Goal: Transaction & Acquisition: Purchase product/service

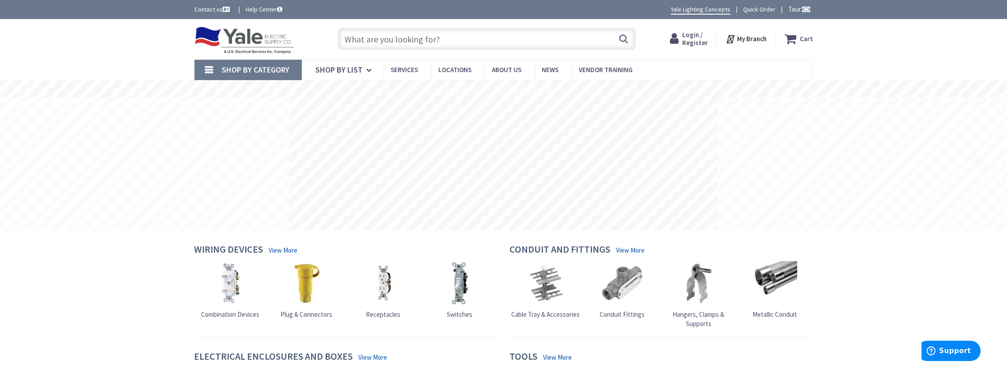
click at [452, 34] on input "text" at bounding box center [487, 39] width 298 height 22
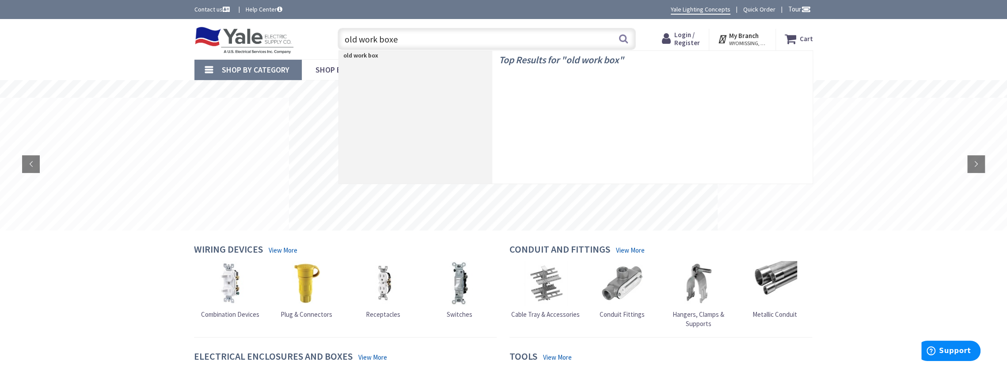
type input "old work boxes"
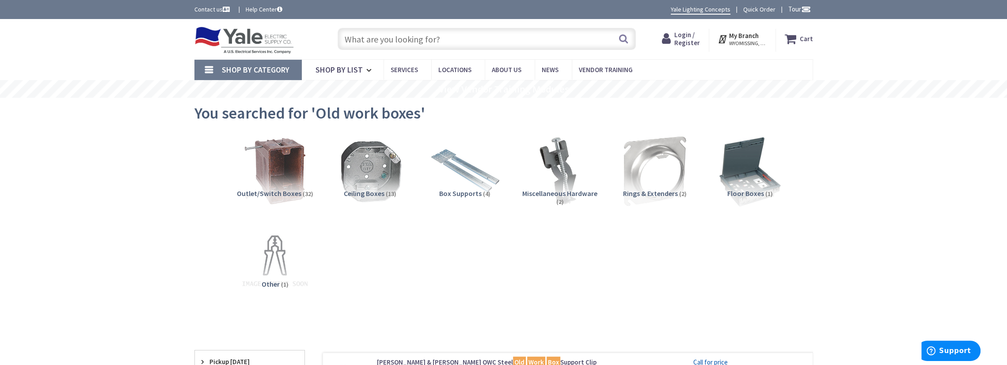
click at [684, 43] on span "Login / Register" at bounding box center [687, 38] width 26 height 16
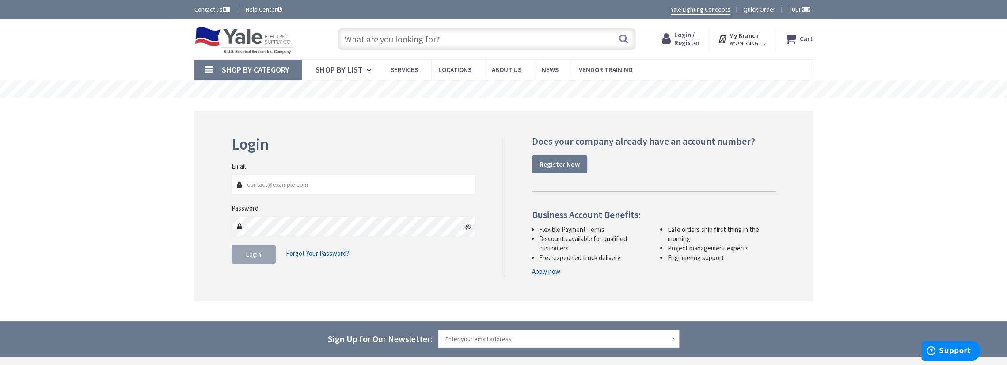
click at [304, 185] on input "Email" at bounding box center [354, 185] width 244 height 20
type input "ahenry@badgerde.com"
click at [247, 263] on fieldset "Email ahenry@badgerde.com Password Login Forgot Your Password?" at bounding box center [354, 216] width 244 height 110
click at [251, 252] on span "Login" at bounding box center [253, 254] width 15 height 8
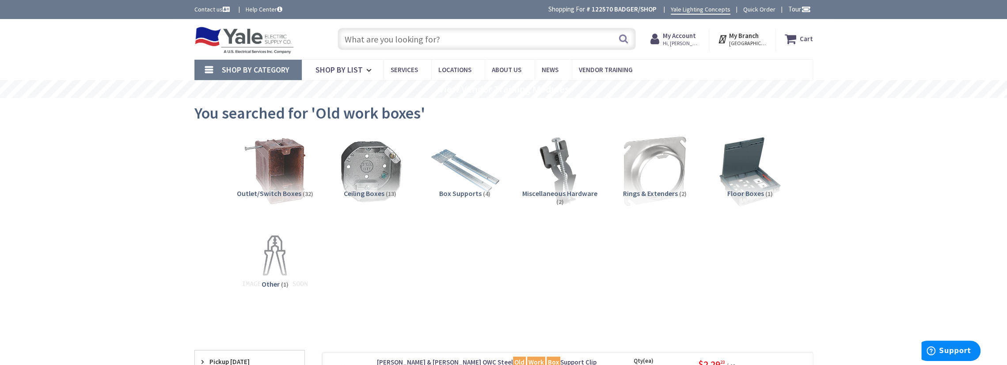
click at [374, 43] on input "text" at bounding box center [487, 39] width 298 height 22
click at [375, 38] on input "text" at bounding box center [487, 39] width 298 height 22
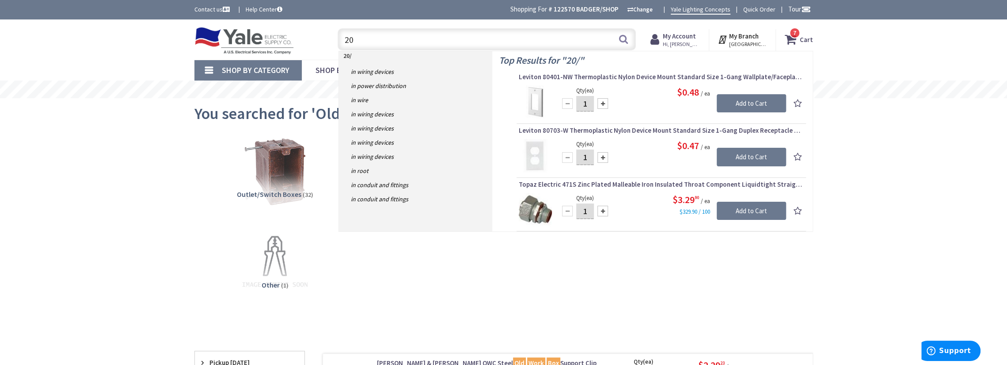
type input "2"
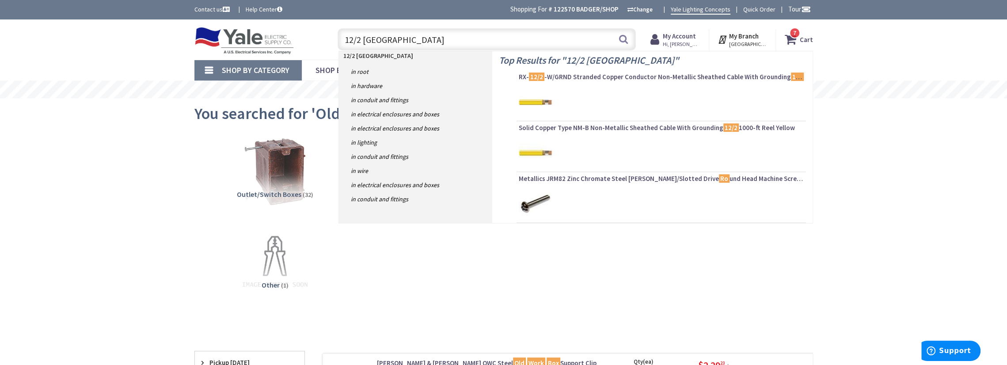
type input "12/2 romex"
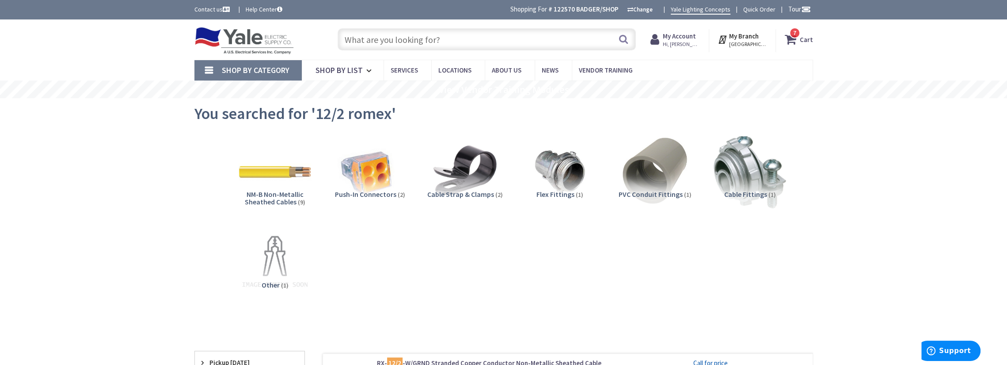
click at [391, 38] on input "text" at bounding box center [487, 39] width 298 height 22
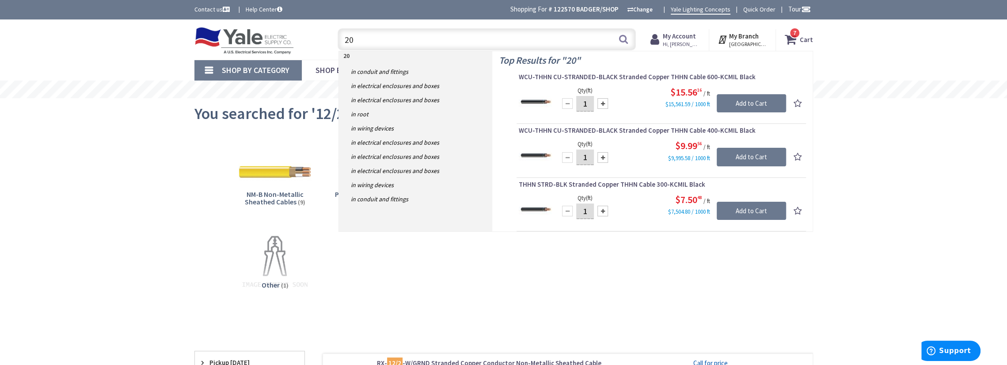
click at [391, 38] on input "20" at bounding box center [487, 39] width 298 height 22
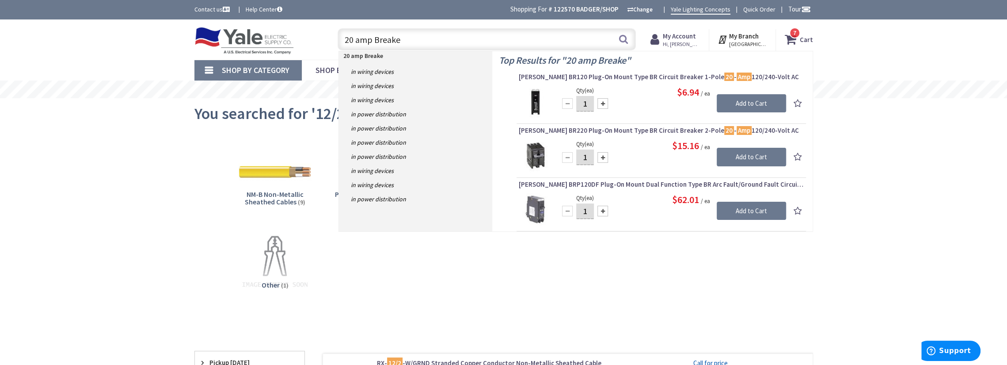
type input "20 amp Breaker"
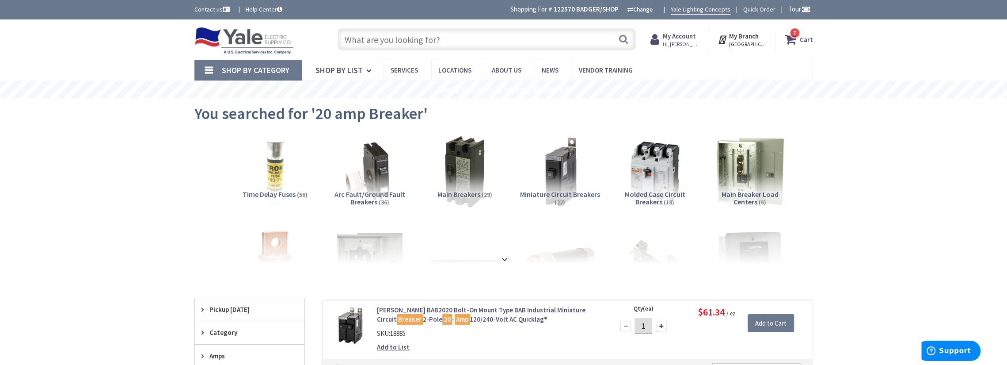
click at [387, 33] on input "text" at bounding box center [487, 39] width 298 height 22
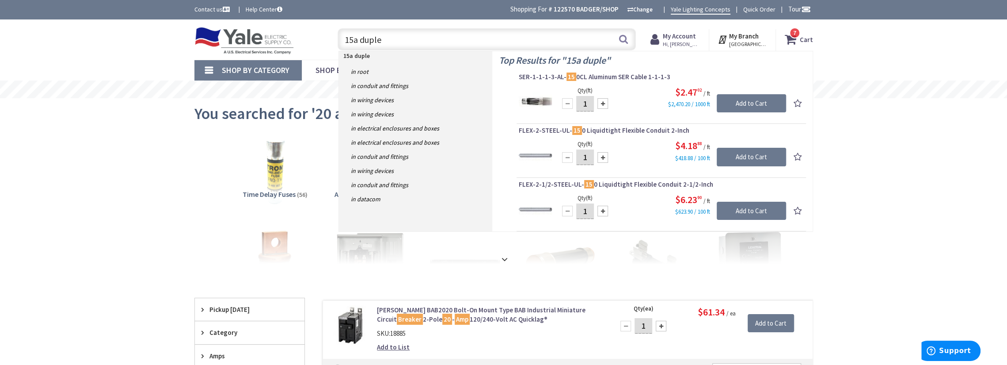
type input "15a duplex"
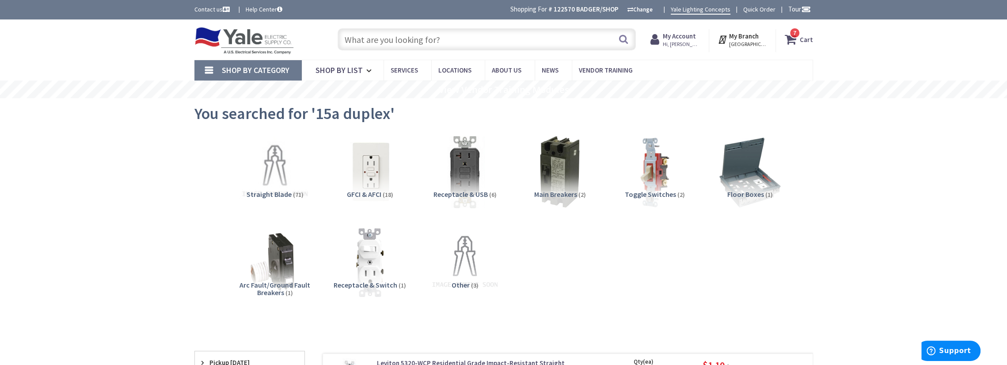
click at [353, 39] on input "text" at bounding box center [487, 39] width 298 height 22
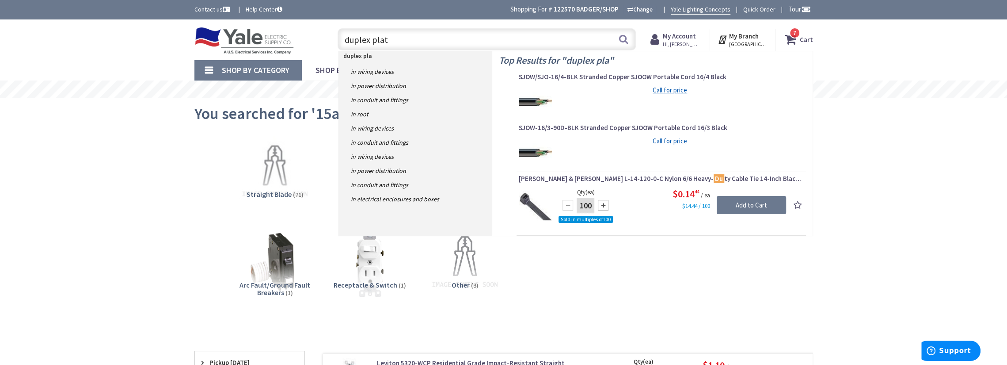
type input "duplex plate"
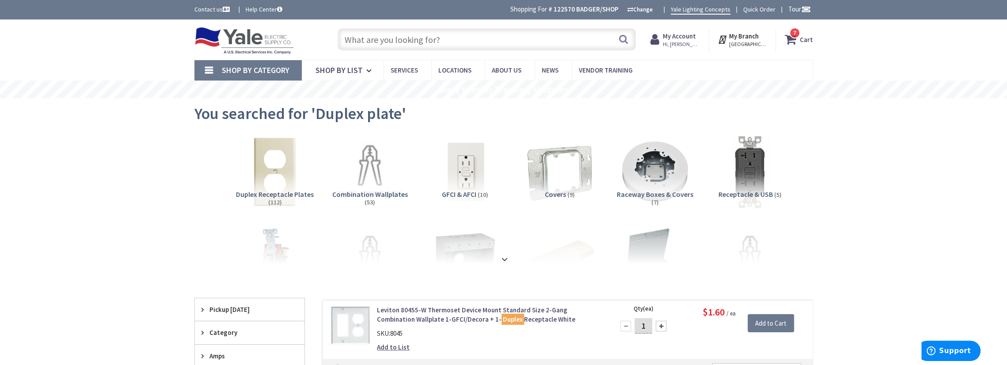
click at [379, 44] on input "text" at bounding box center [487, 39] width 298 height 22
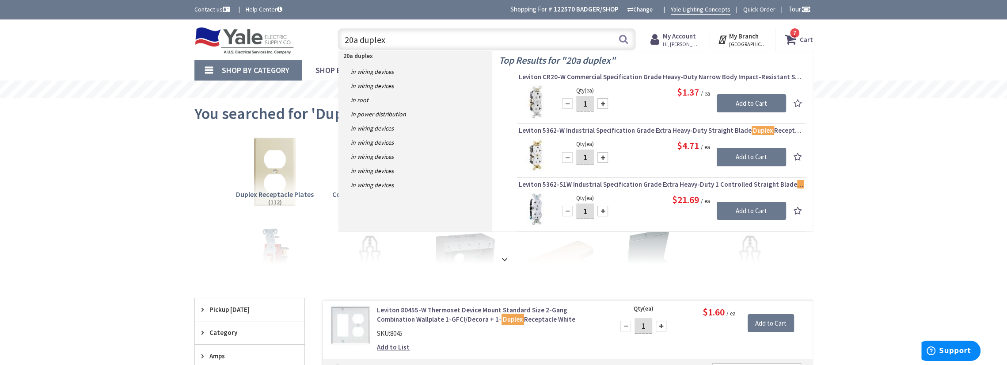
type input "20a duplex"
